Goal: Task Accomplishment & Management: Manage account settings

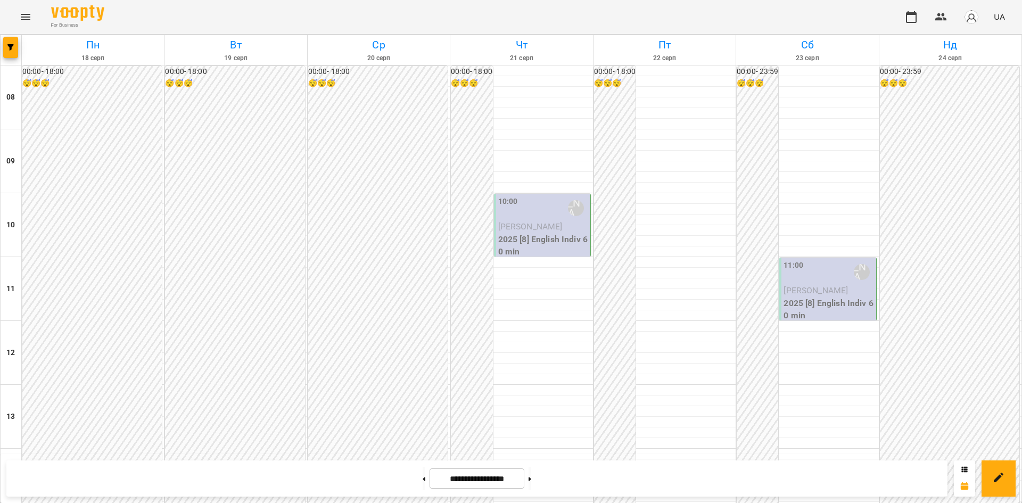
scroll to position [568, 0]
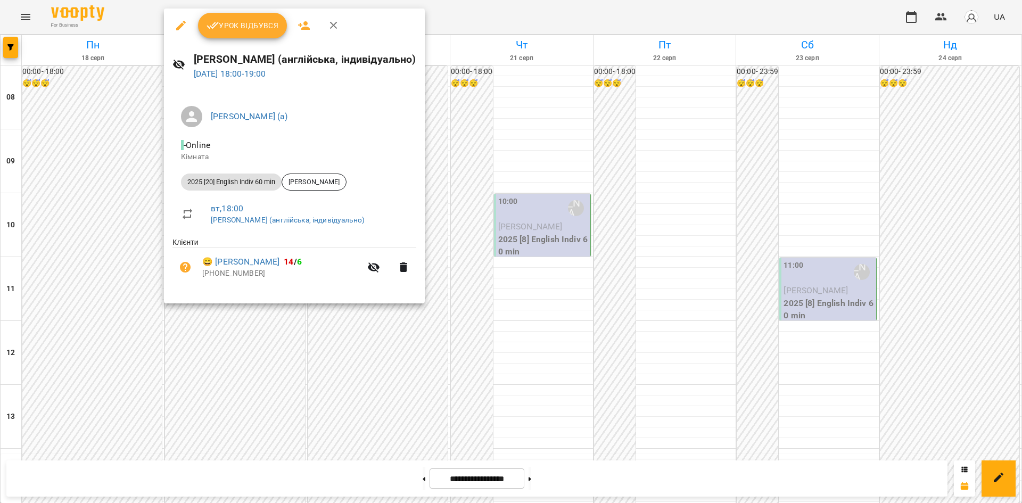
drag, startPoint x: 247, startPoint y: 40, endPoint x: 247, endPoint y: 33, distance: 6.9
click at [247, 39] on div "Урок відбувся" at bounding box center [294, 26] width 261 height 34
click at [247, 31] on span "Урок відбувся" at bounding box center [242, 25] width 72 height 13
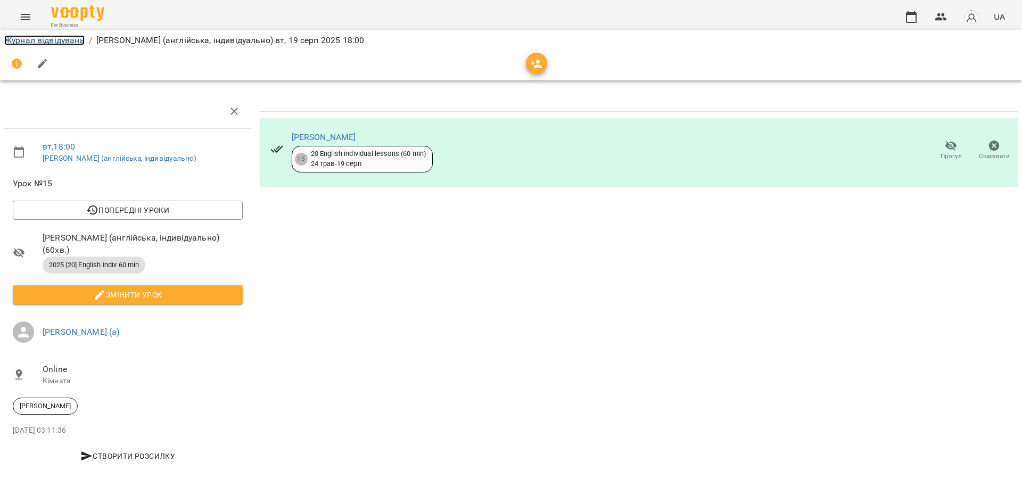
click at [65, 39] on link "Журнал відвідувань" at bounding box center [44, 40] width 80 height 10
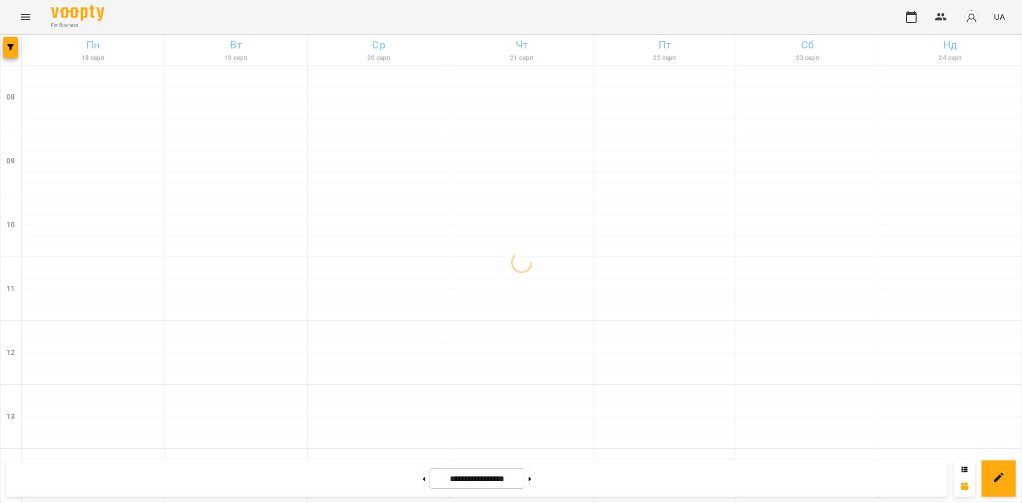
scroll to position [568, 0]
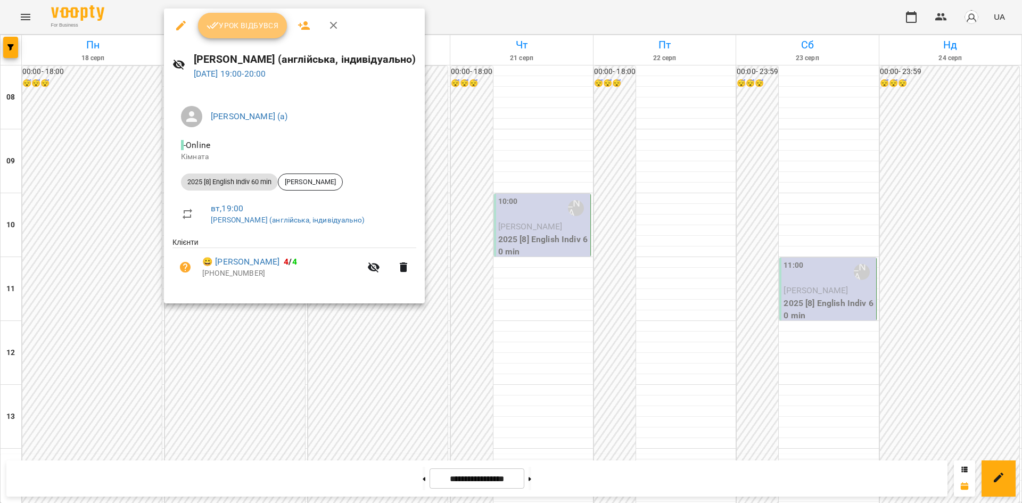
click at [231, 24] on span "Урок відбувся" at bounding box center [242, 25] width 72 height 13
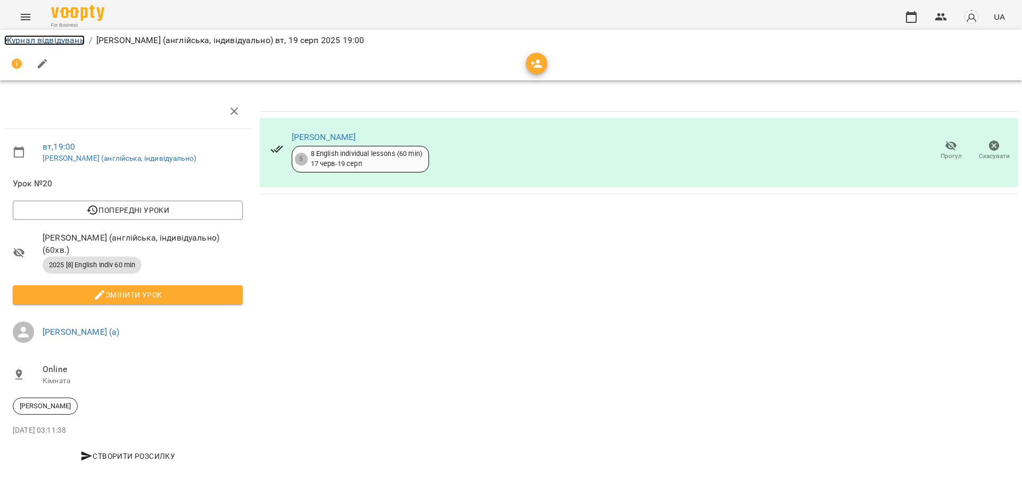
click at [35, 44] on link "Журнал відвідувань" at bounding box center [44, 40] width 80 height 10
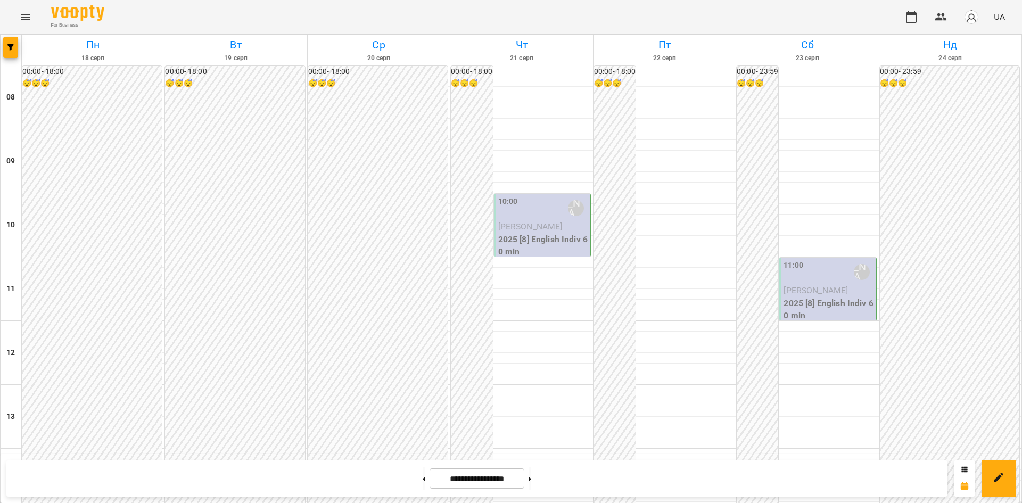
scroll to position [568, 0]
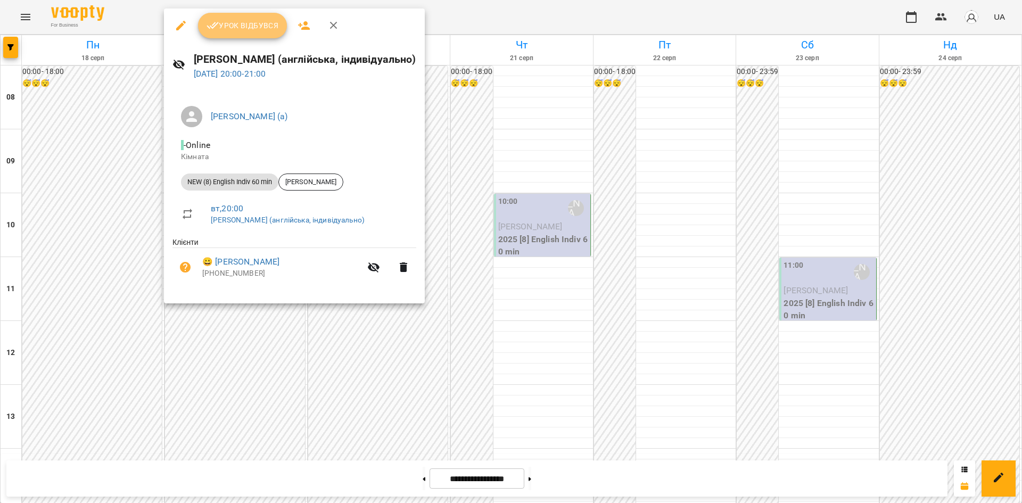
click at [264, 25] on span "Урок відбувся" at bounding box center [242, 25] width 72 height 13
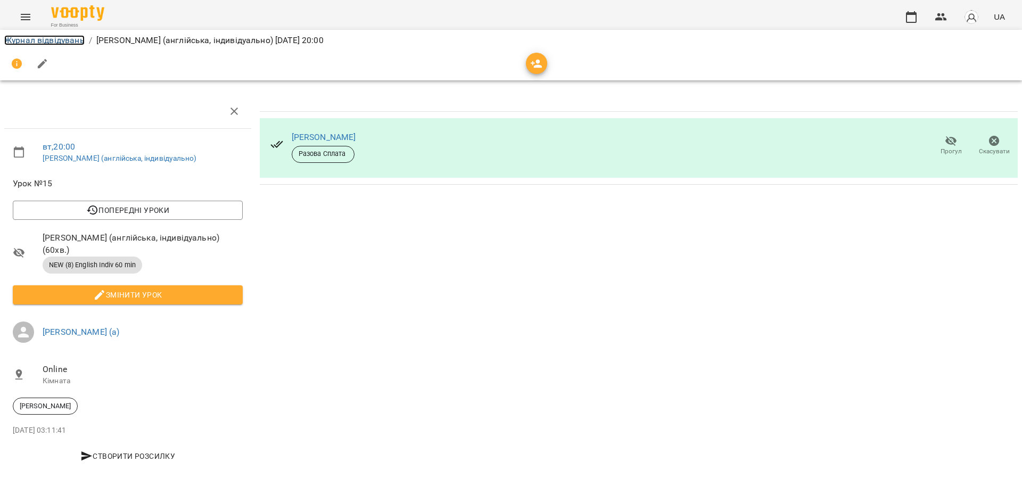
click at [65, 43] on link "Журнал відвідувань" at bounding box center [44, 40] width 80 height 10
